Goal: Check status: Check status

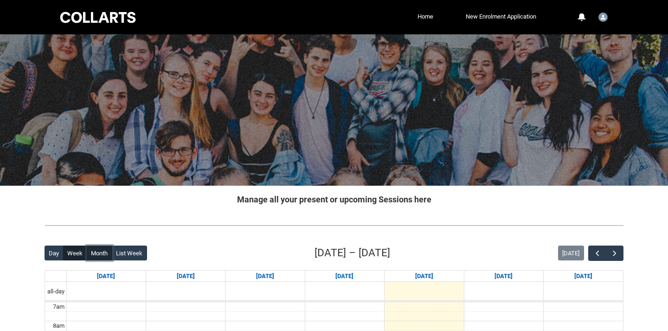
click at [89, 249] on button "Month" at bounding box center [100, 252] width 26 height 15
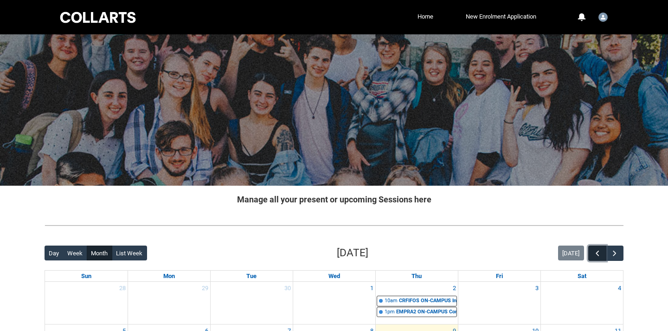
click at [600, 251] on span "button" at bounding box center [597, 253] width 9 height 9
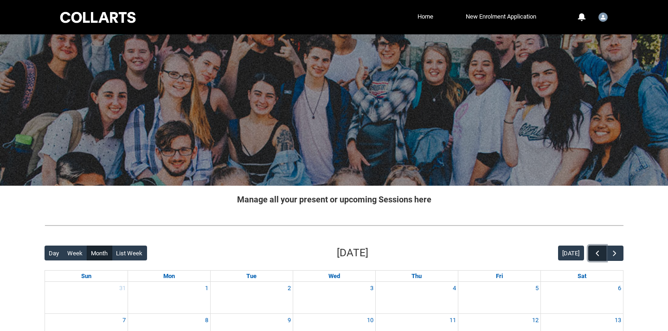
click at [600, 251] on span "button" at bounding box center [597, 253] width 9 height 9
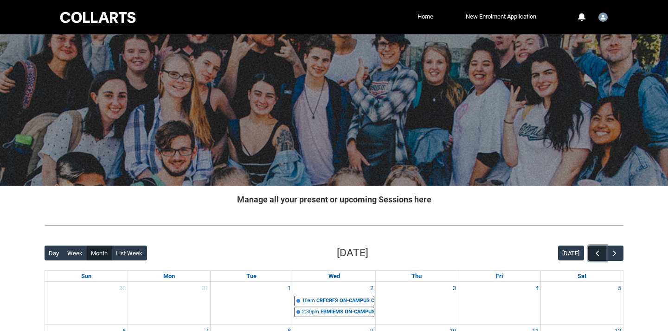
click at [600, 251] on span "button" at bounding box center [597, 253] width 9 height 9
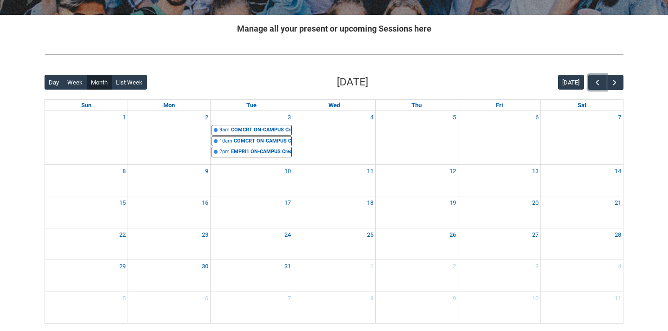
scroll to position [178, 0]
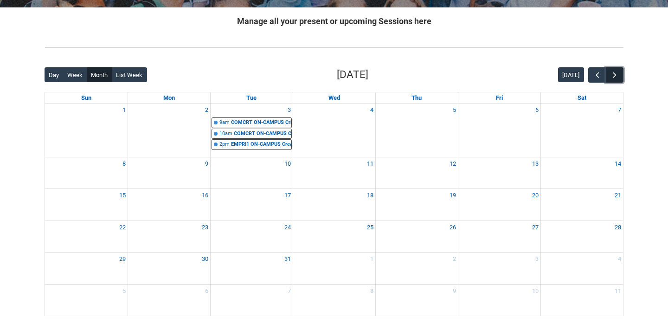
click at [614, 67] on button "button" at bounding box center [615, 74] width 18 height 15
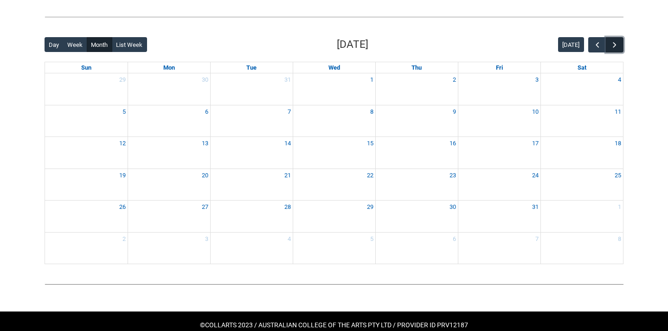
scroll to position [221, 0]
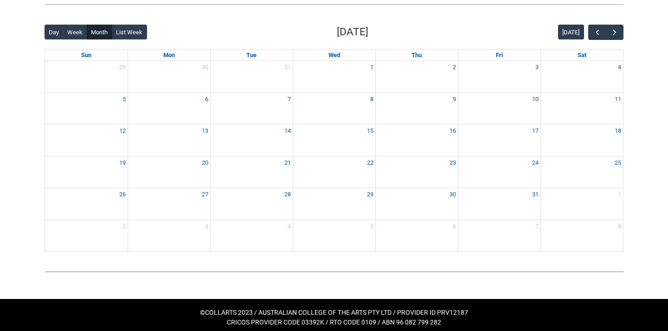
click at [613, 23] on div "Back Loading... This page should update in a few seconds... Day Week Month List…" at bounding box center [334, 138] width 594 height 242
click at [614, 32] on span "button" at bounding box center [614, 32] width 9 height 9
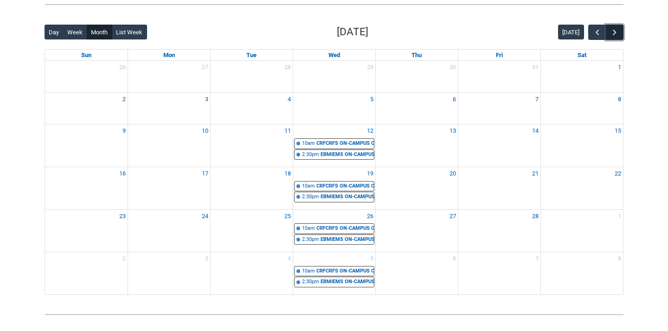
click at [614, 34] on span "button" at bounding box center [614, 32] width 9 height 9
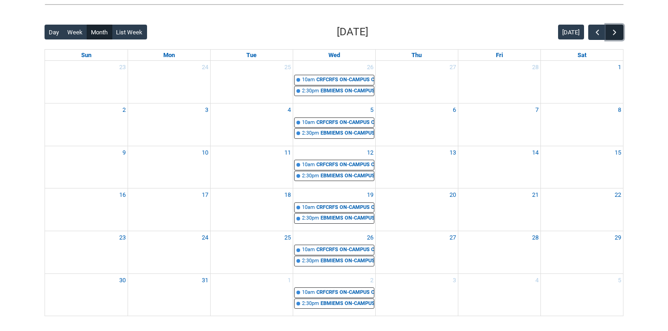
click at [614, 34] on span "button" at bounding box center [614, 32] width 9 height 9
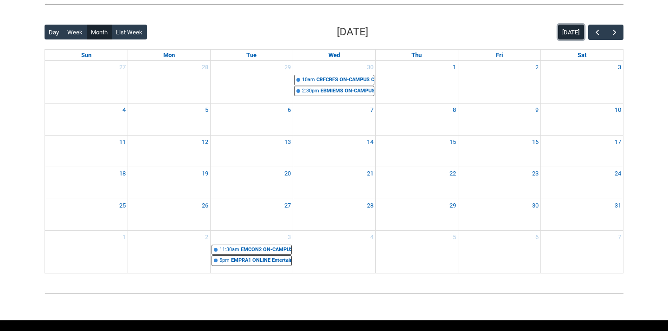
click at [571, 31] on button "[DATE]" at bounding box center [571, 32] width 26 height 15
